Goal: Transaction & Acquisition: Purchase product/service

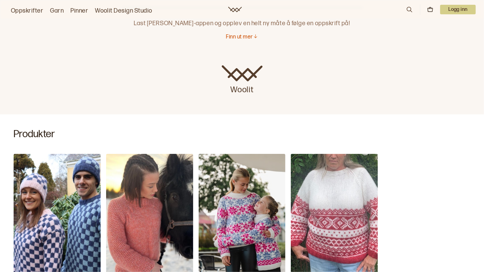
scroll to position [93, 0]
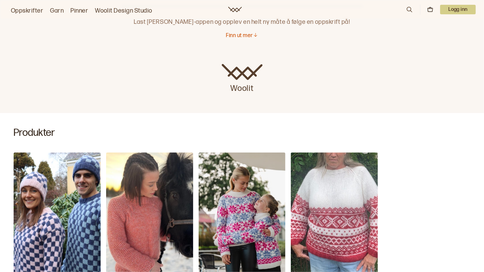
click at [23, 10] on link "Oppskrifter" at bounding box center [27, 11] width 32 height 10
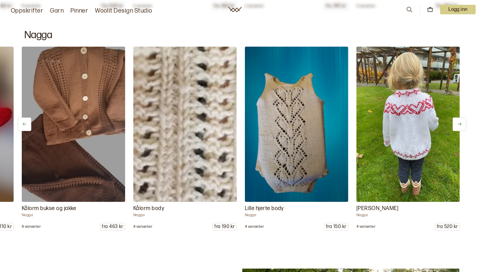
scroll to position [4271, 0]
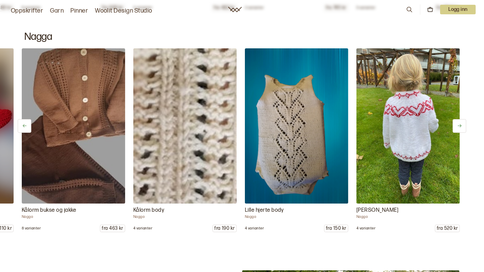
click at [462, 125] on icon at bounding box center [459, 125] width 5 height 5
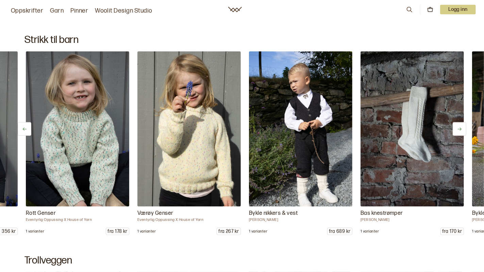
scroll to position [0, 669]
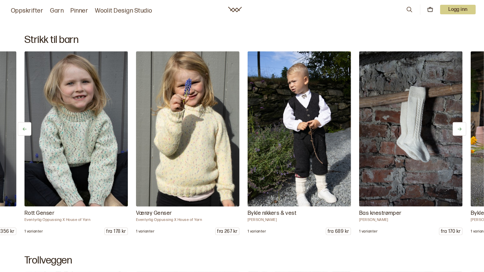
click at [211, 170] on img at bounding box center [187, 129] width 108 height 163
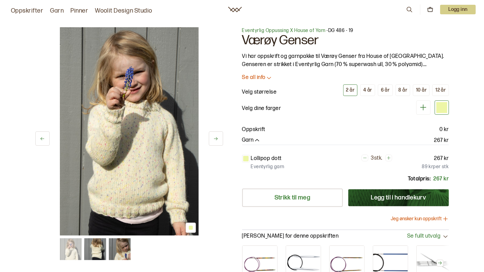
click at [278, 109] on p "Velg dine farger" at bounding box center [261, 108] width 39 height 8
click at [257, 139] on icon "button" at bounding box center [257, 140] width 7 height 7
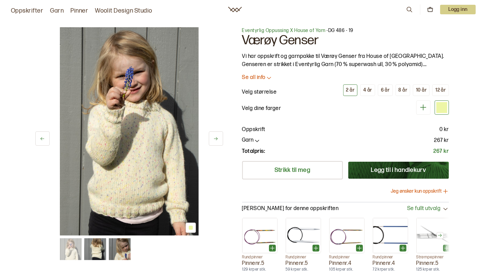
click at [257, 140] on icon "button" at bounding box center [257, 140] width 7 height 7
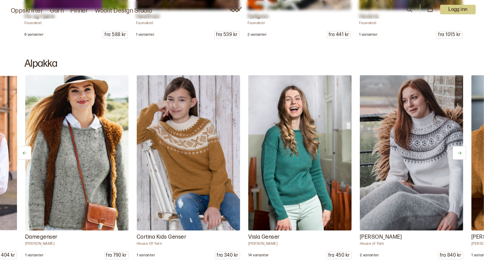
scroll to position [0, 1004]
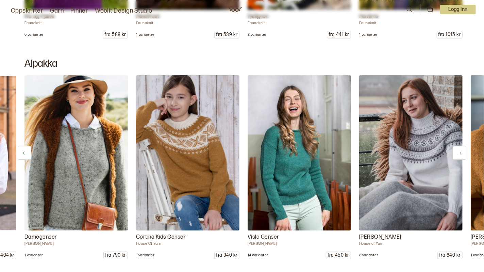
click at [199, 175] on img at bounding box center [187, 152] width 108 height 163
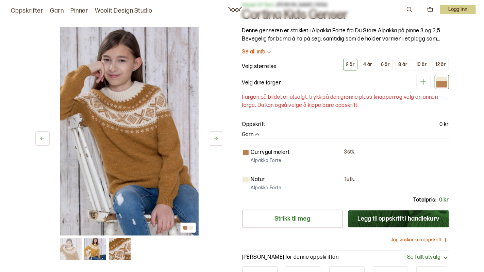
scroll to position [26, 0]
click at [191, 233] on img at bounding box center [129, 131] width 139 height 208
click at [281, 151] on p "Currygul melert" at bounding box center [270, 152] width 39 height 8
click at [273, 184] on p "Alpakka Forte" at bounding box center [266, 187] width 31 height 7
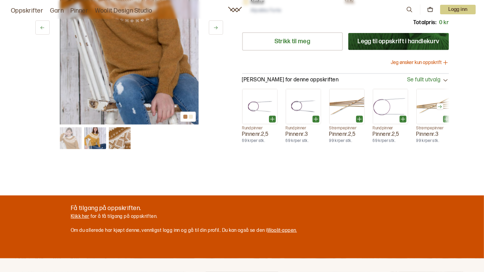
scroll to position [202, 0]
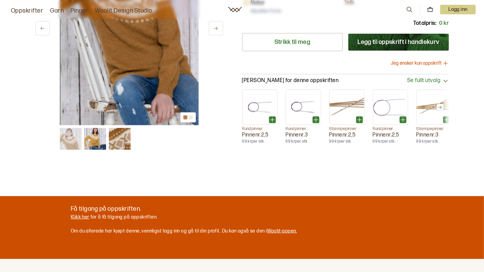
click at [87, 216] on link "Klikk her" at bounding box center [80, 217] width 19 height 6
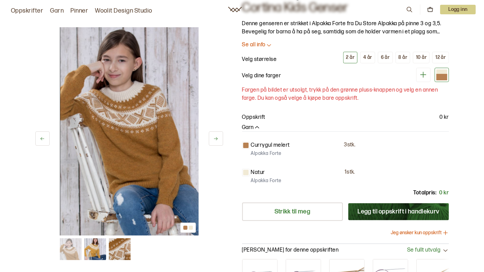
scroll to position [32, 0]
click at [274, 144] on p "Currygul melert" at bounding box center [270, 145] width 39 height 8
click at [216, 138] on icon at bounding box center [216, 138] width 4 height 3
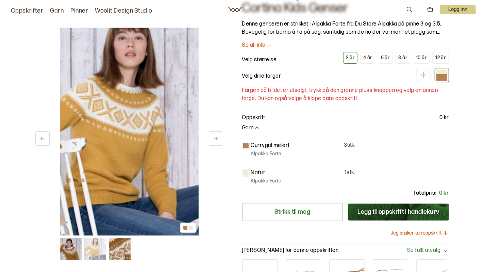
click at [221, 137] on button at bounding box center [216, 138] width 14 height 14
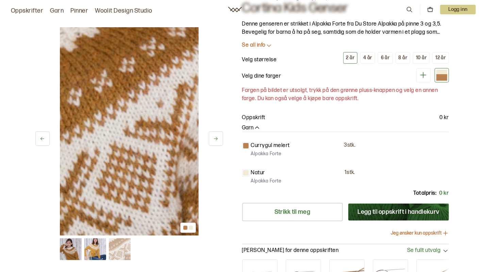
click at [222, 136] on button at bounding box center [216, 138] width 14 height 14
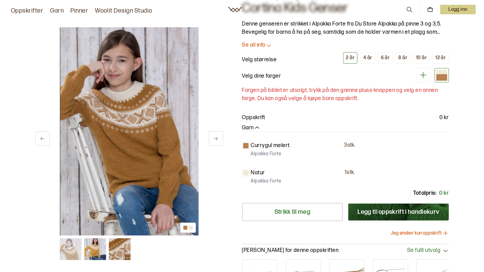
click at [221, 138] on button at bounding box center [216, 138] width 14 height 14
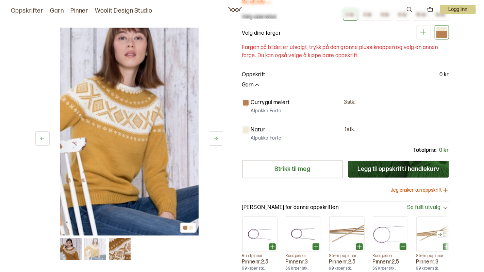
scroll to position [75, 0]
click at [421, 167] on button "Legg til oppskrift i handlekurv" at bounding box center [398, 169] width 101 height 17
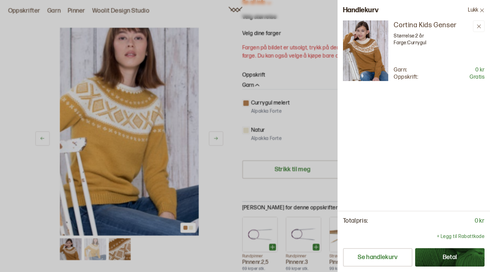
click at [481, 10] on icon at bounding box center [482, 10] width 4 height 4
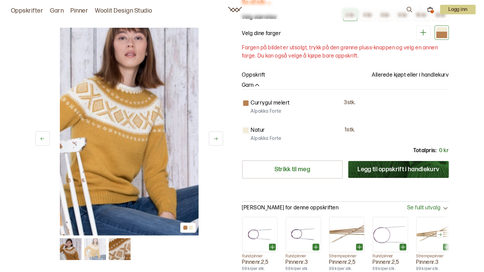
click at [432, 11] on div "1" at bounding box center [431, 11] width 3 height 3
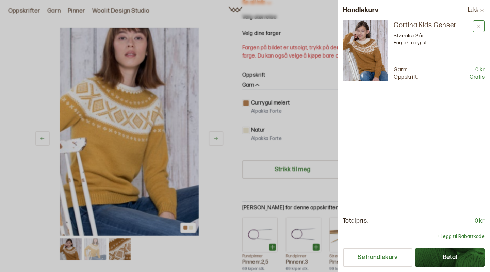
click at [479, 27] on icon at bounding box center [478, 26] width 5 height 5
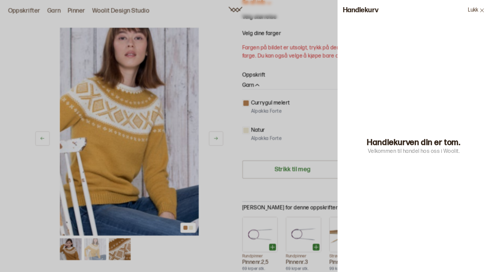
click at [477, 10] on button "Lukk" at bounding box center [476, 10] width 28 height 20
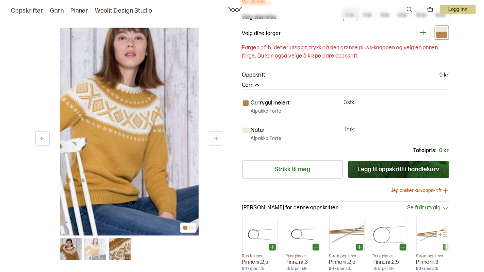
click at [462, 11] on p "Logg inn" at bounding box center [458, 10] width 36 height 10
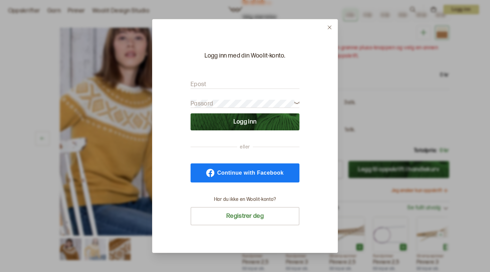
click at [245, 86] on input "Epost" at bounding box center [244, 84] width 109 height 9
type input "torgersenannkarin"
click at [248, 83] on input "torgersenannkarin" at bounding box center [244, 84] width 109 height 9
type input "torgersenannkarin@gmail.com"
click at [251, 123] on button "Logg inn" at bounding box center [244, 121] width 109 height 17
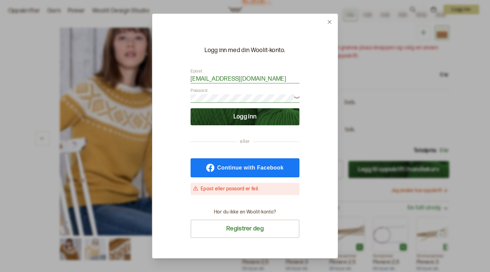
click at [256, 116] on button "Logg inn" at bounding box center [244, 116] width 109 height 17
click at [334, 21] on button at bounding box center [329, 22] width 16 height 16
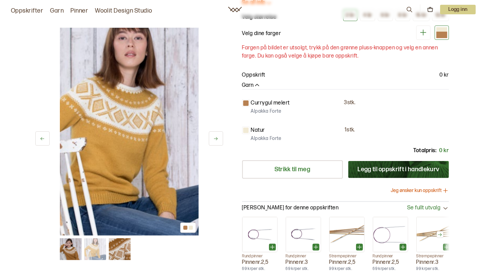
click at [456, 10] on p "Logg inn" at bounding box center [458, 10] width 36 height 10
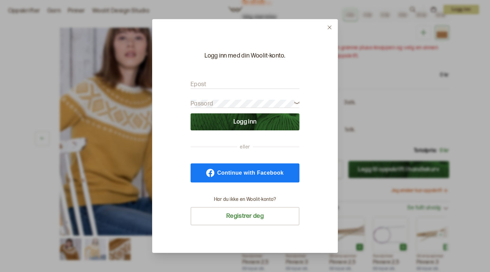
click at [241, 81] on input "Epost" at bounding box center [244, 84] width 109 height 9
type input "torgersenannkarin@gmail.com"
click at [254, 121] on button "Logg inn" at bounding box center [244, 121] width 109 height 17
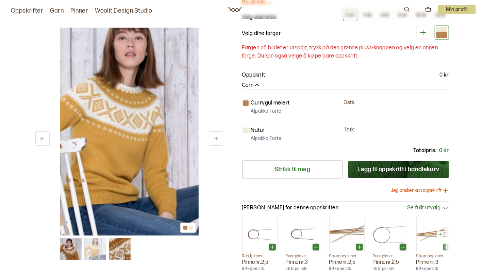
click at [462, 9] on p "Min profil" at bounding box center [457, 10] width 38 height 10
click at [440, 25] on div "Profil" at bounding box center [449, 28] width 54 height 14
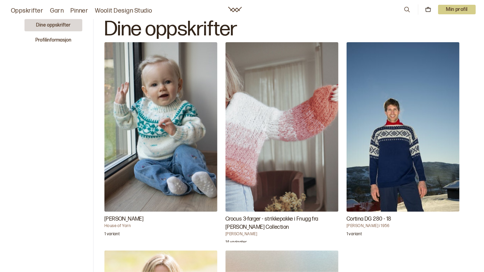
click at [27, 12] on link "Oppskrifter" at bounding box center [27, 11] width 32 height 10
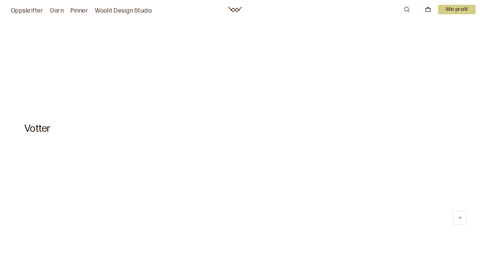
scroll to position [2528, 0]
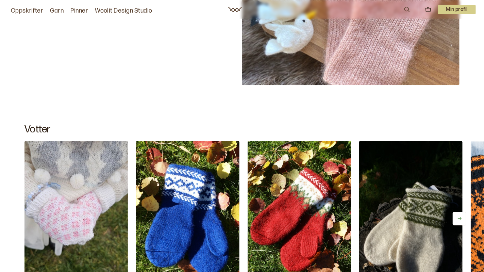
click at [60, 12] on link "Garn" at bounding box center [57, 11] width 14 height 10
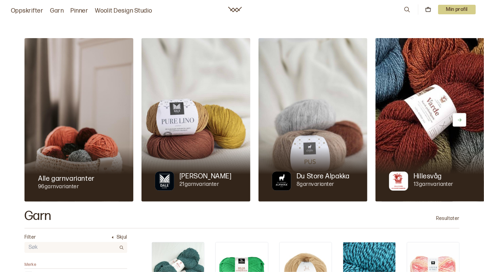
click at [33, 10] on link "Oppskrifter" at bounding box center [27, 11] width 32 height 10
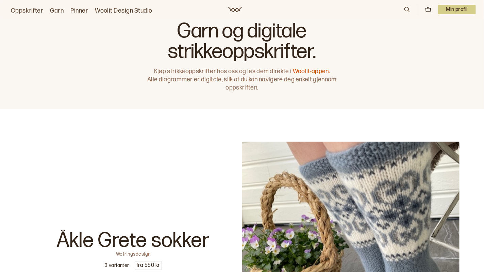
click at [316, 69] on link "Woolit-appen." at bounding box center [311, 71] width 37 height 7
click at [29, 12] on link "Oppskrifter" at bounding box center [27, 11] width 32 height 10
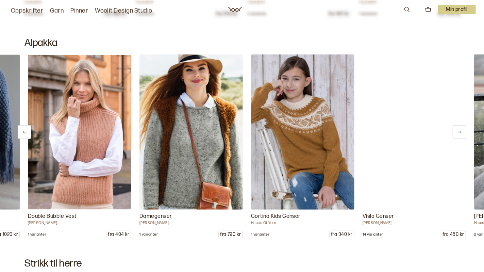
scroll to position [0, 892]
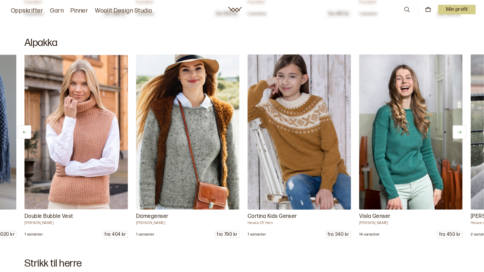
click at [315, 130] on img at bounding box center [299, 132] width 108 height 163
